Goal: Information Seeking & Learning: Learn about a topic

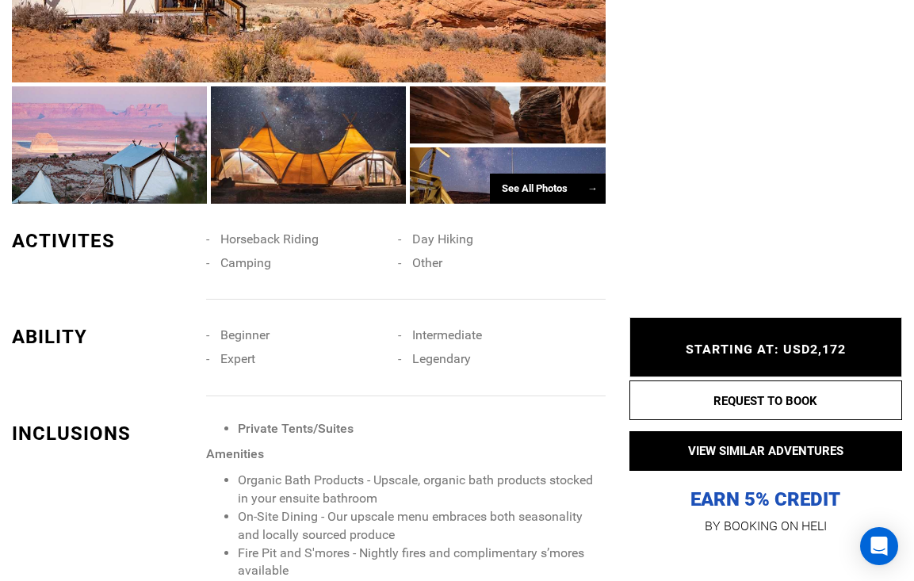
scroll to position [1337, 0]
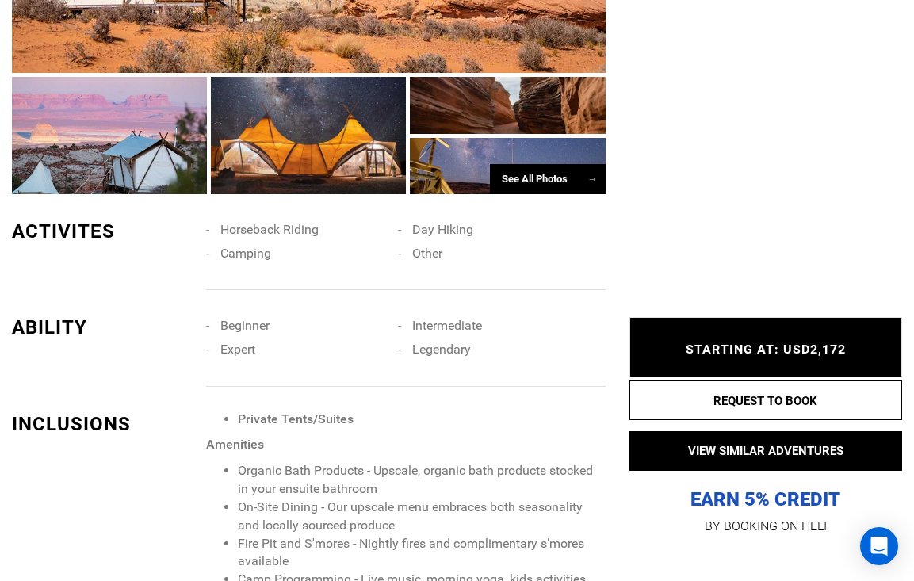
click at [544, 164] on div "See All Photos →" at bounding box center [548, 179] width 116 height 31
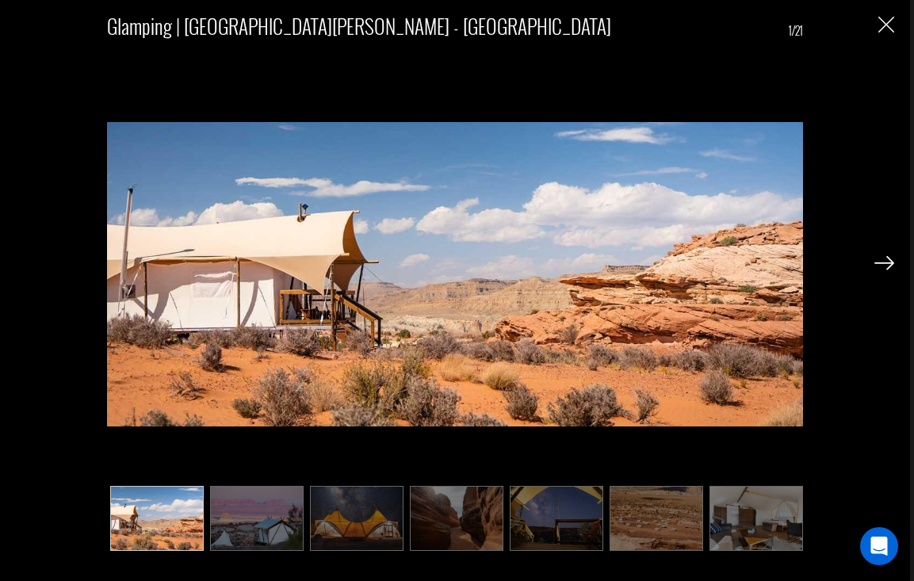
scroll to position [1859, 0]
click at [876, 262] on img at bounding box center [884, 263] width 20 height 14
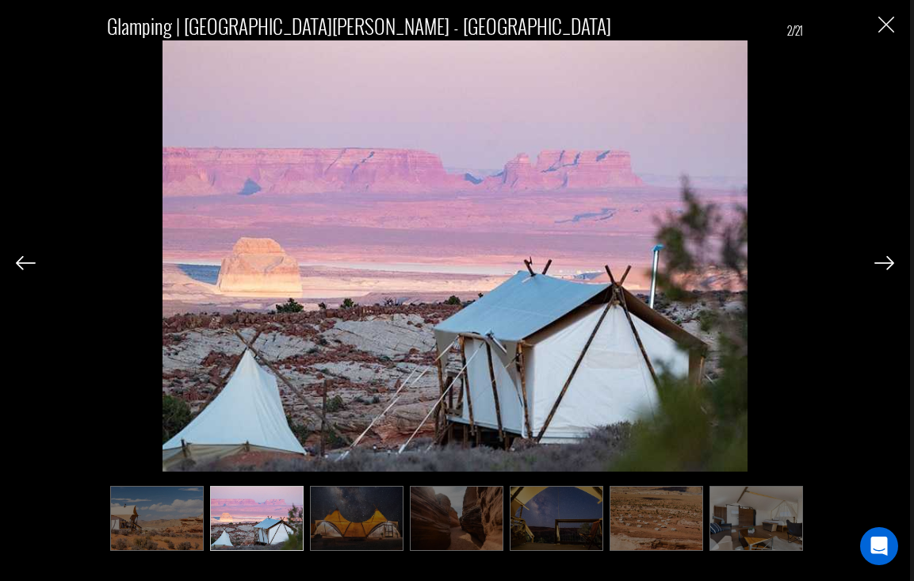
click at [876, 262] on img at bounding box center [884, 263] width 20 height 14
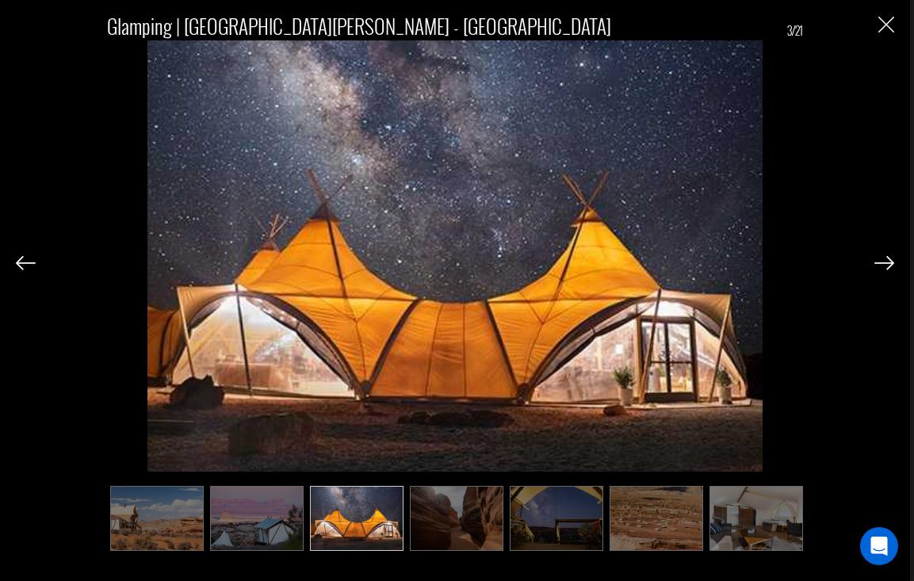
click at [876, 262] on img at bounding box center [884, 263] width 20 height 14
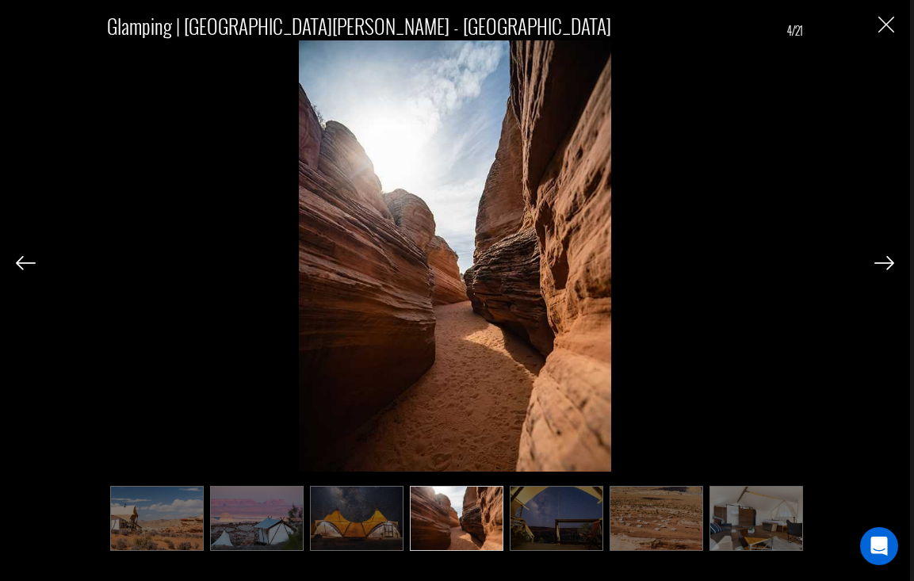
click at [876, 262] on img at bounding box center [884, 263] width 20 height 14
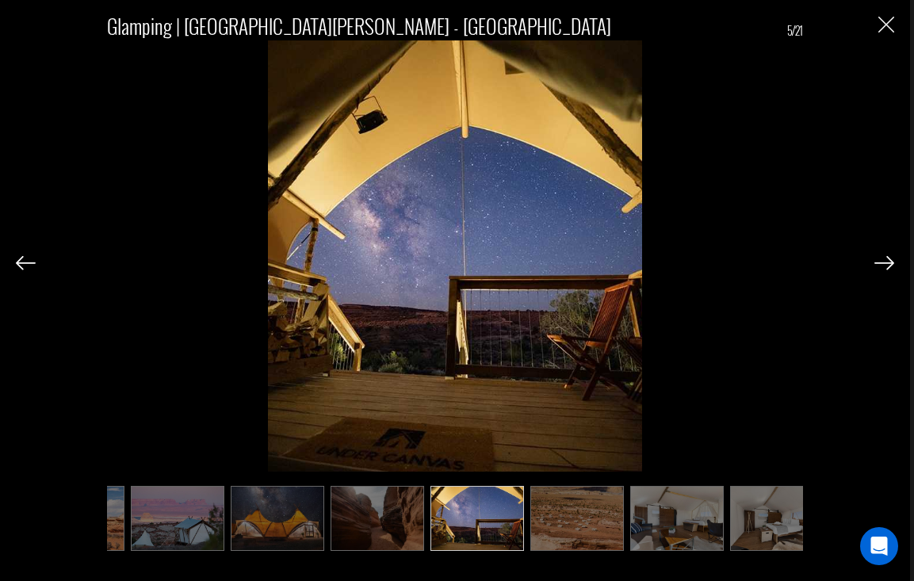
click at [876, 262] on img at bounding box center [884, 263] width 20 height 14
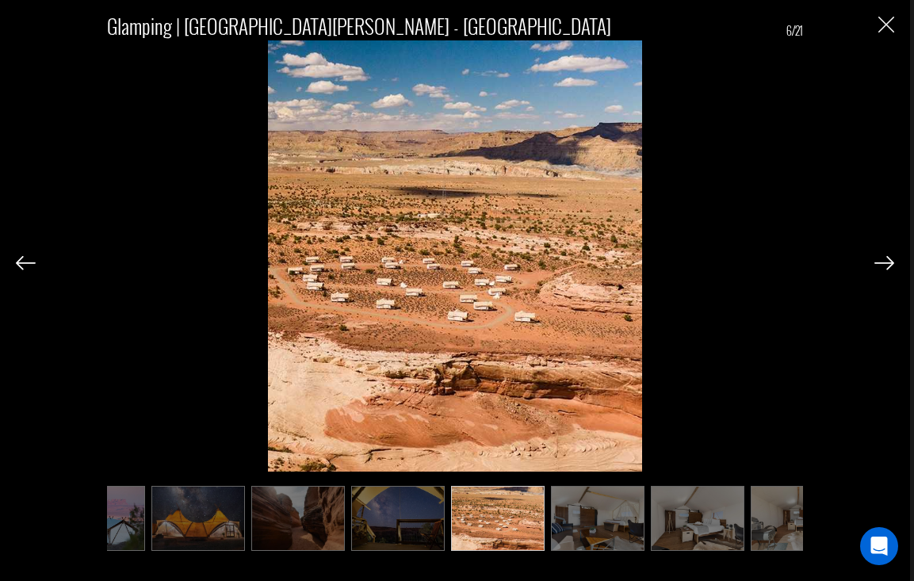
click at [876, 262] on img at bounding box center [884, 263] width 20 height 14
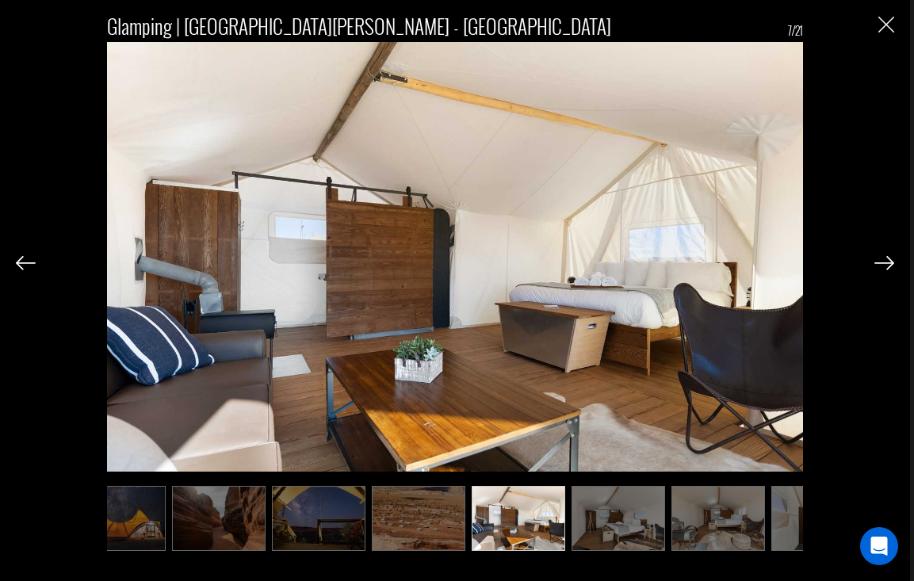
click at [876, 262] on img at bounding box center [884, 263] width 20 height 14
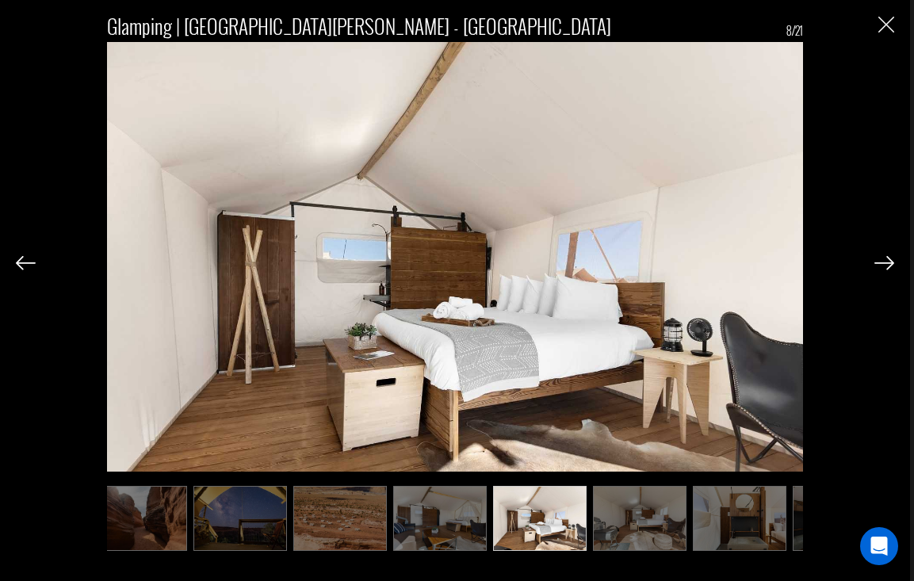
click at [876, 262] on img at bounding box center [884, 263] width 20 height 14
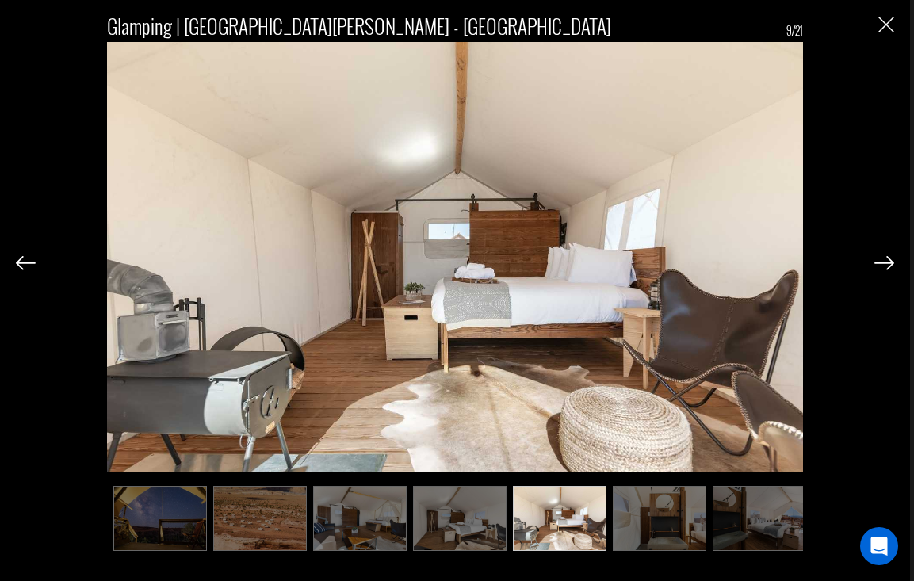
click at [876, 262] on img at bounding box center [884, 263] width 20 height 14
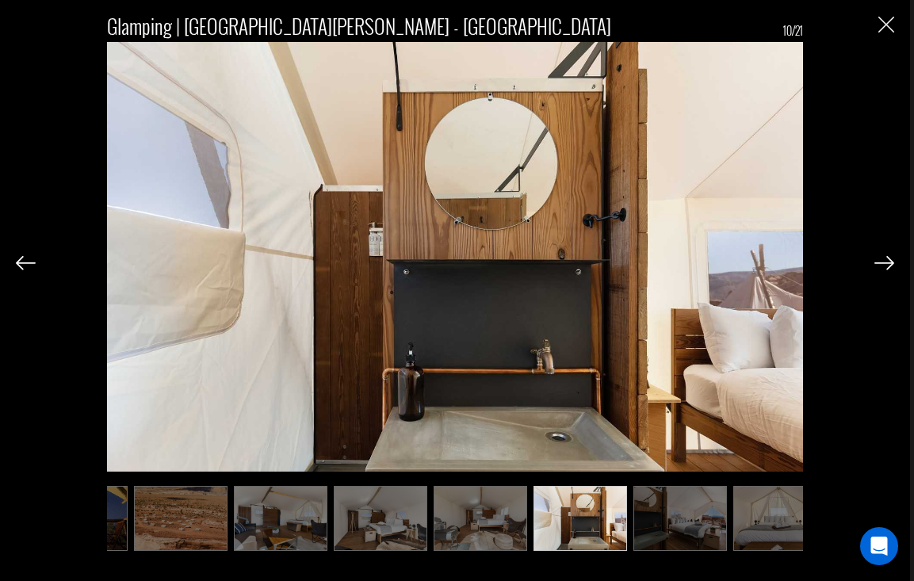
click at [876, 262] on img at bounding box center [884, 263] width 20 height 14
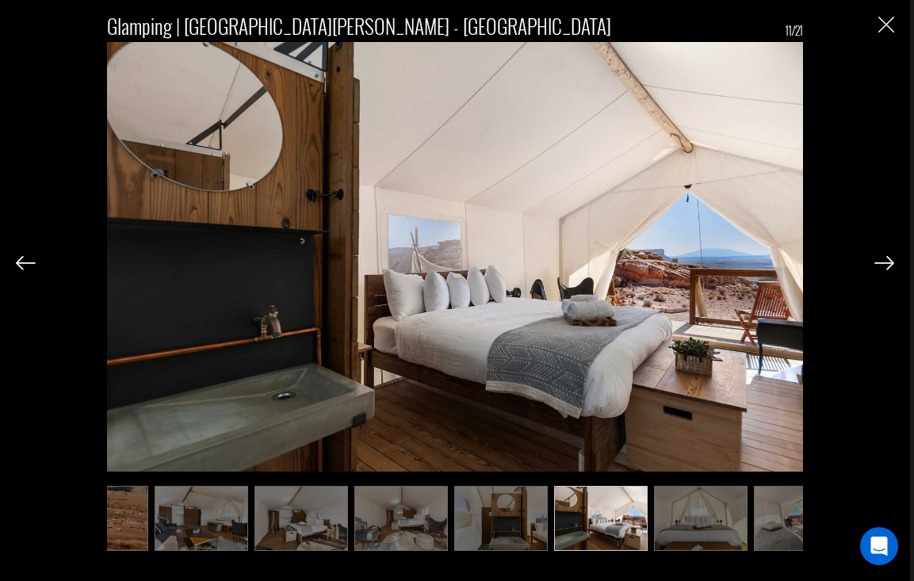
click at [876, 262] on img at bounding box center [884, 263] width 20 height 14
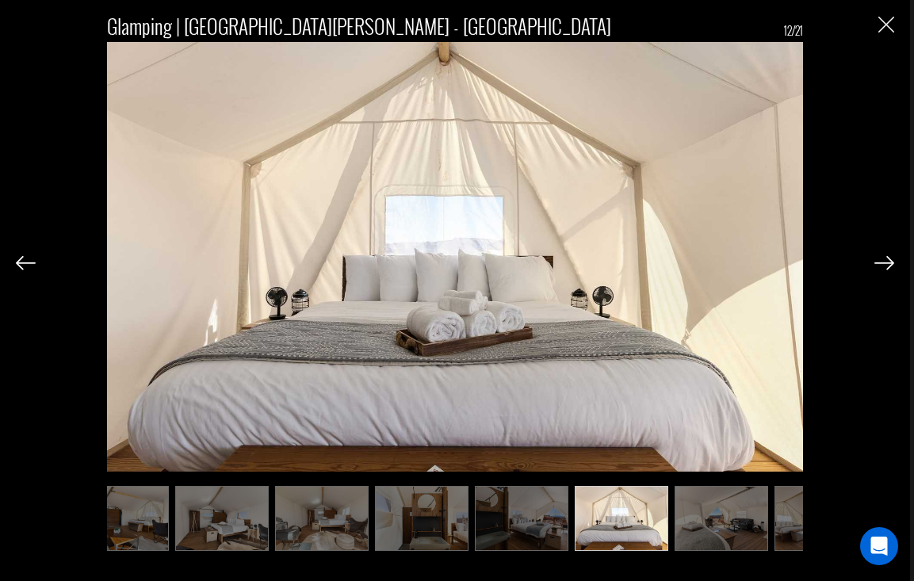
click at [876, 262] on img at bounding box center [884, 263] width 20 height 14
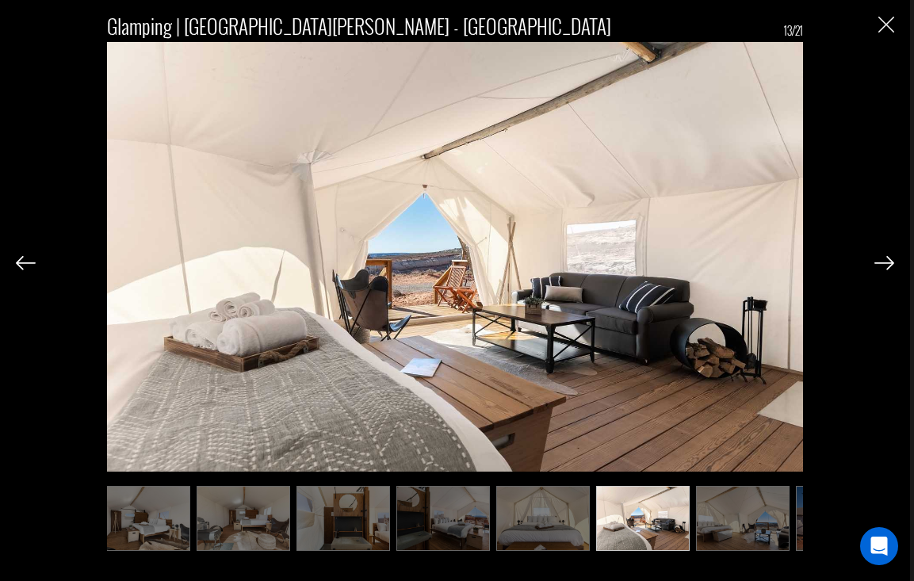
click at [876, 262] on img at bounding box center [884, 263] width 20 height 14
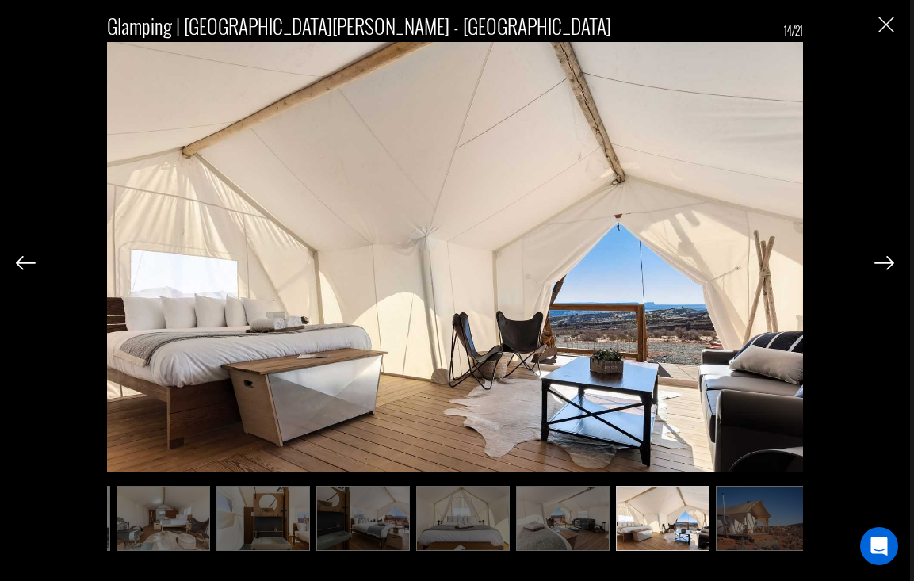
click at [876, 262] on img at bounding box center [884, 263] width 20 height 14
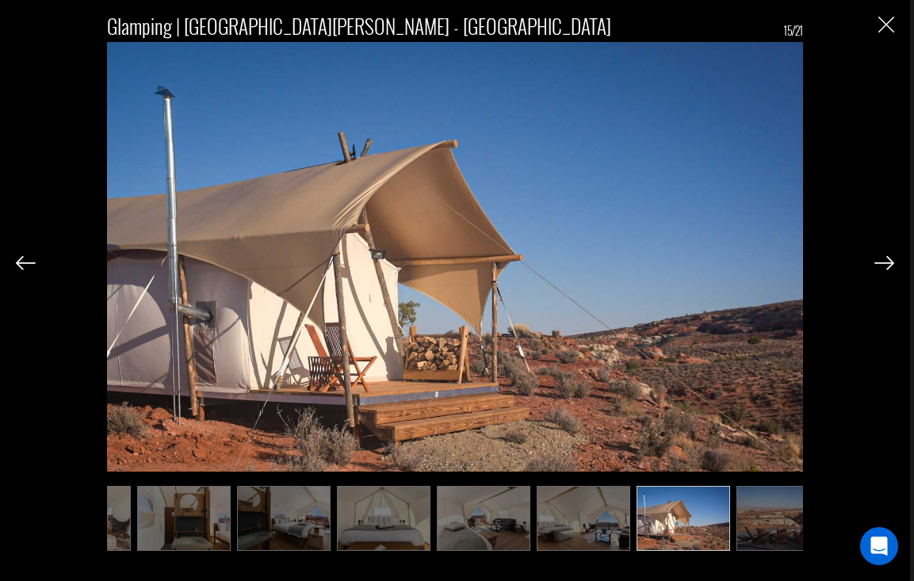
click at [876, 262] on img at bounding box center [884, 263] width 20 height 14
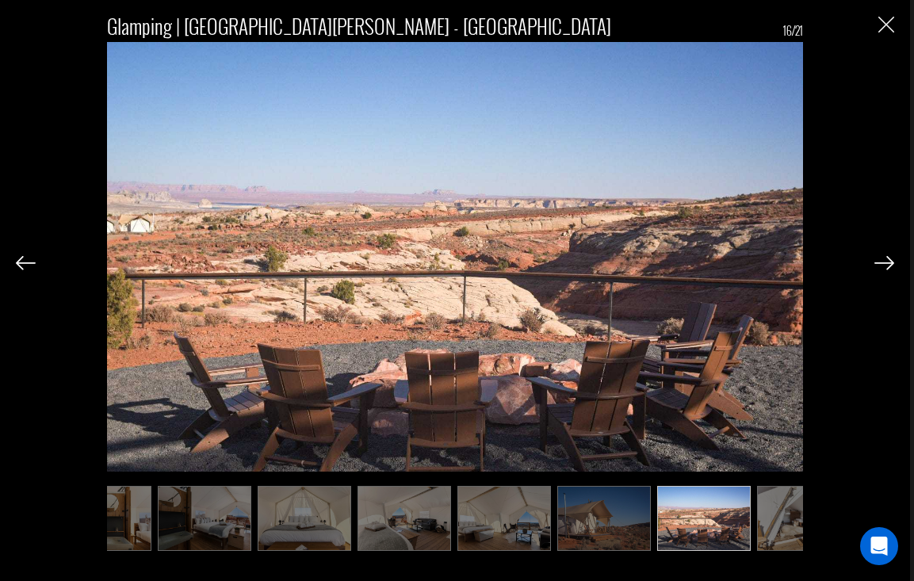
click at [876, 262] on img at bounding box center [884, 263] width 20 height 14
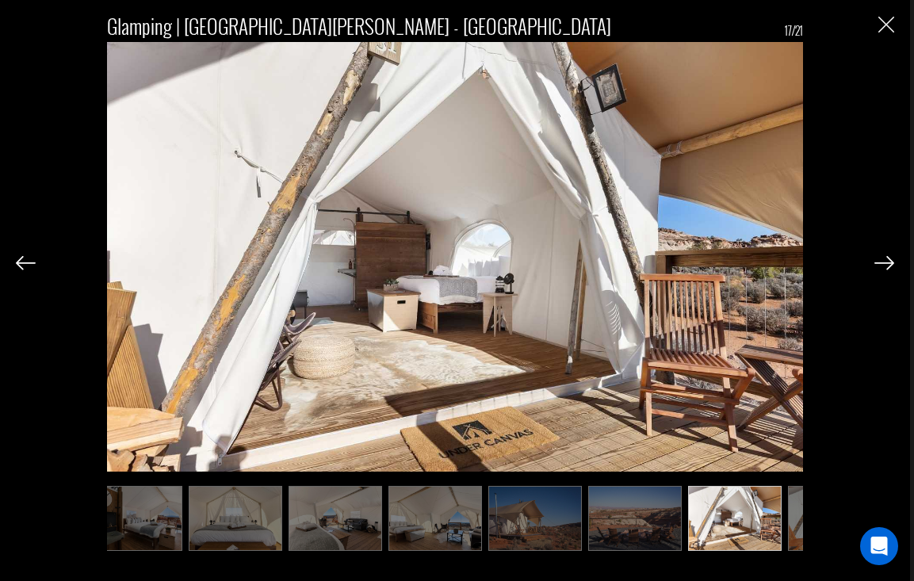
scroll to position [0, 1030]
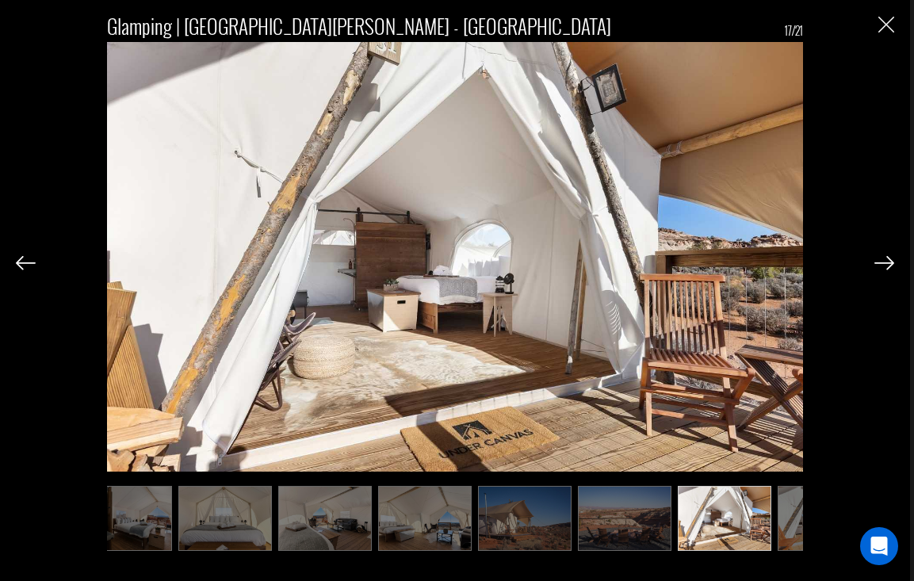
click at [877, 22] on div "Glamping | [GEOGRAPHIC_DATA][PERSON_NAME] - [GEOGRAPHIC_DATA] 17/21" at bounding box center [455, 276] width 878 height 552
click at [885, 23] on img "Close" at bounding box center [886, 25] width 16 height 16
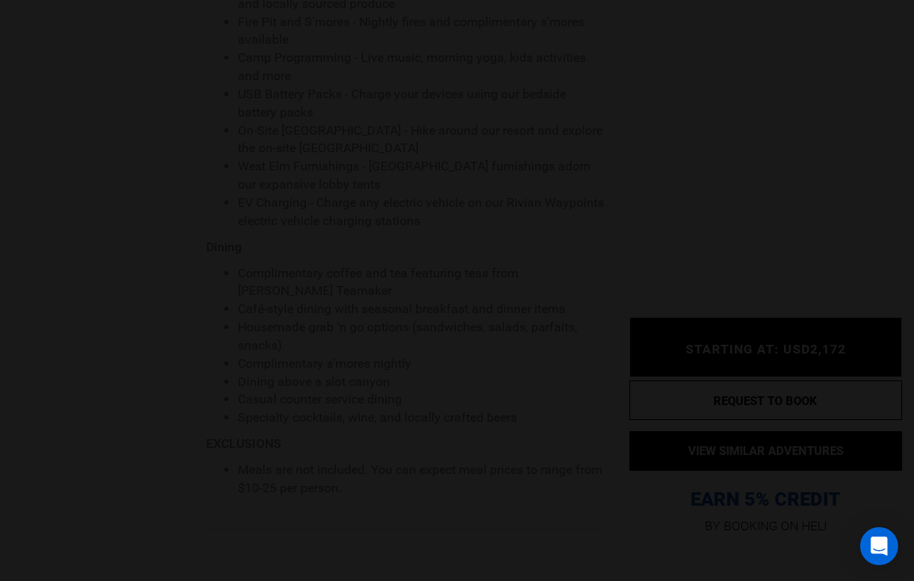
scroll to position [0, 0]
